Goal: Information Seeking & Learning: Learn about a topic

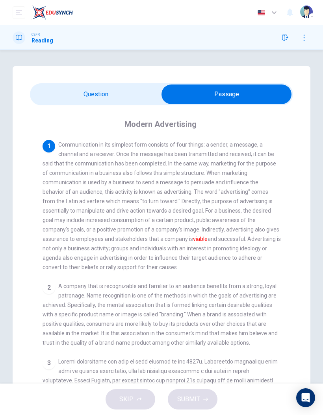
click at [15, 18] on button "open mobile menu" at bounding box center [19, 12] width 13 height 13
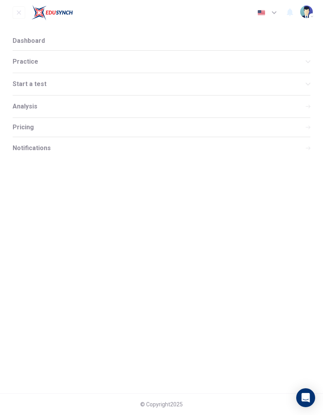
click at [53, 66] on div "Practice" at bounding box center [161, 62] width 297 height 22
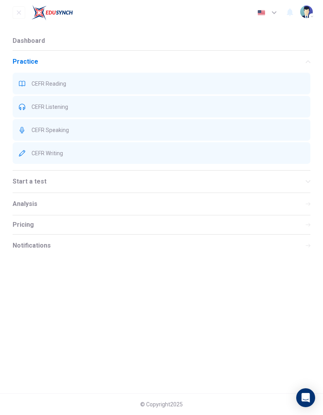
click at [79, 155] on span "CEFR Writing" at bounding box center [167, 153] width 272 height 6
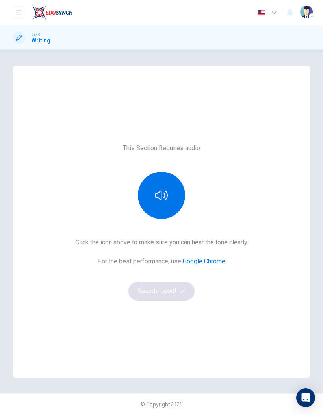
click at [171, 197] on button "button" at bounding box center [161, 195] width 47 height 47
click at [181, 292] on icon "button" at bounding box center [181, 291] width 5 height 5
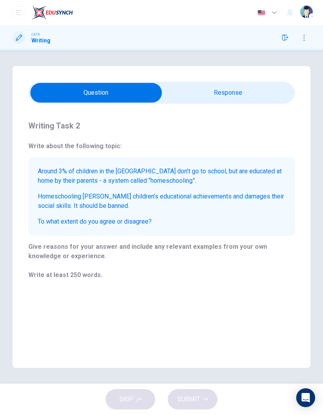
click at [18, 12] on icon "open mobile menu" at bounding box center [19, 12] width 6 height 6
